Goal: Find specific page/section: Find specific page/section

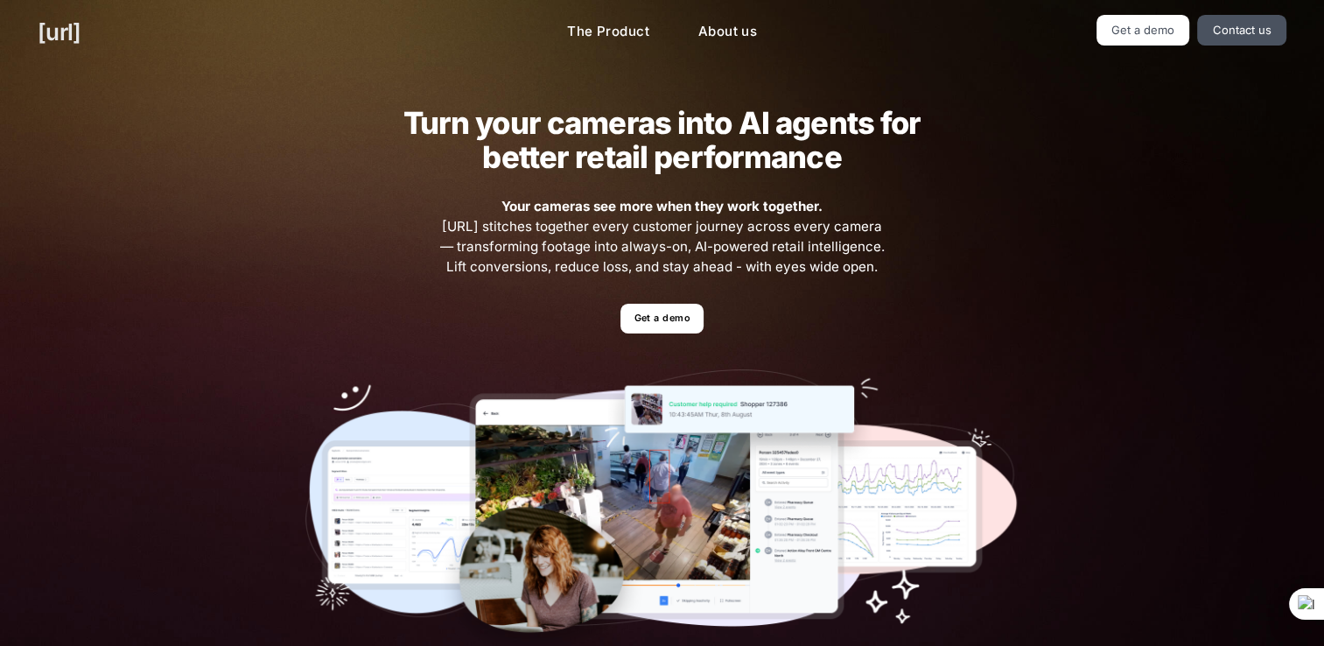
click at [60, 40] on link "[URL]" at bounding box center [59, 32] width 43 height 34
click at [1228, 39] on link "Contact us" at bounding box center [1241, 30] width 89 height 31
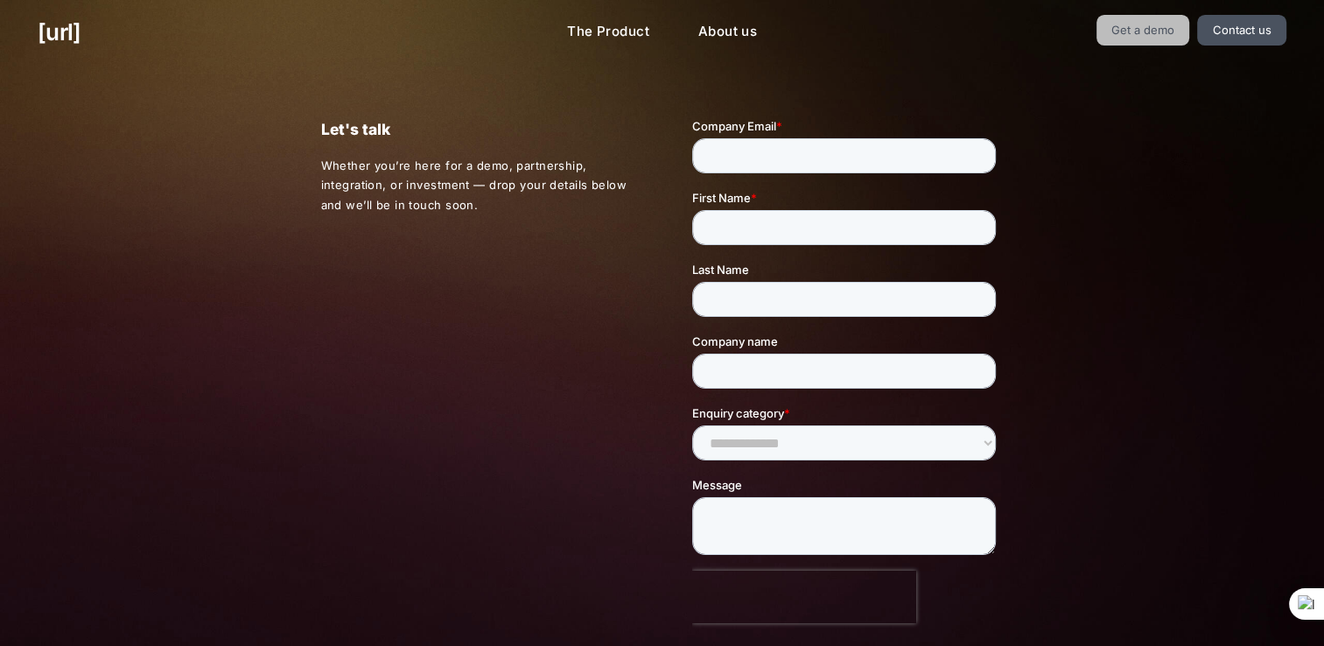
click at [1140, 29] on link "Get a demo" at bounding box center [1144, 30] width 94 height 31
